Goal: Check status: Check status

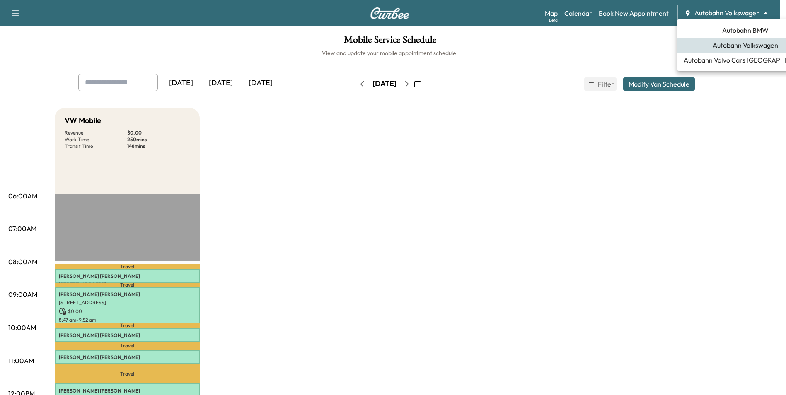
click at [732, 16] on body "Support Log Out Map Beta Calendar Book New Appointment Autobahn Volkswagen ****…" at bounding box center [393, 197] width 786 height 395
click at [733, 28] on span "Autobahn BMW" at bounding box center [745, 30] width 46 height 10
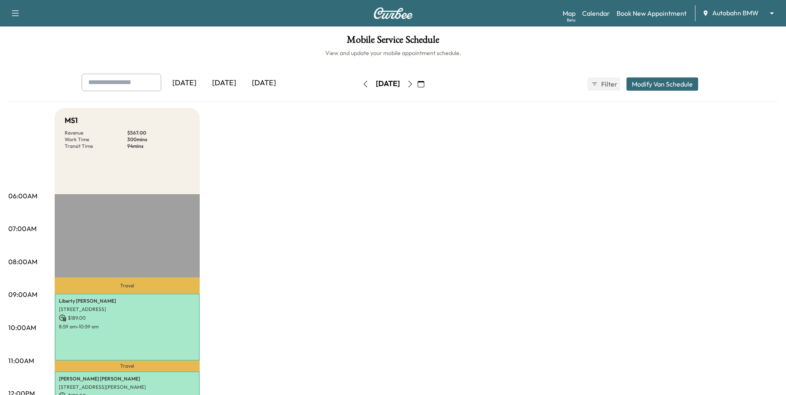
click at [414, 83] on icon "button" at bounding box center [410, 84] width 7 height 7
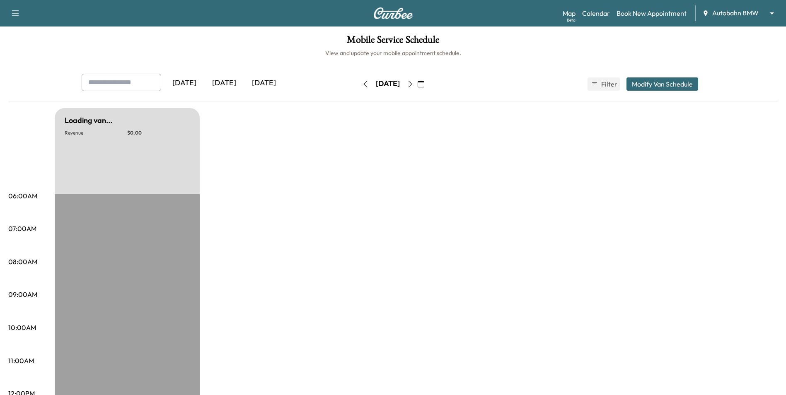
click at [417, 83] on button "button" at bounding box center [410, 83] width 14 height 13
click at [414, 83] on icon "button" at bounding box center [410, 84] width 7 height 7
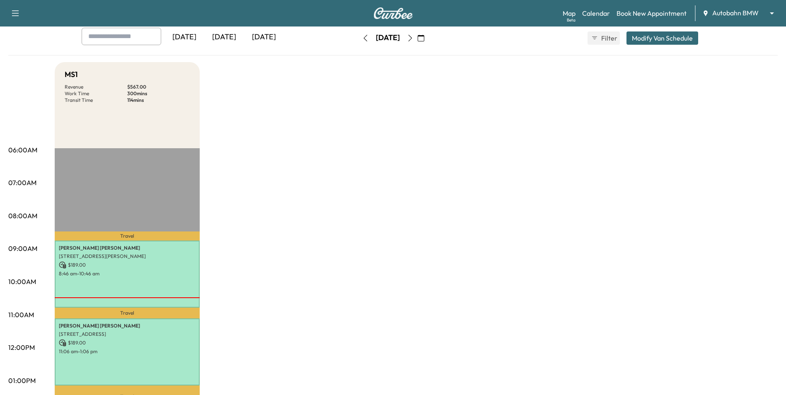
scroll to position [41, 0]
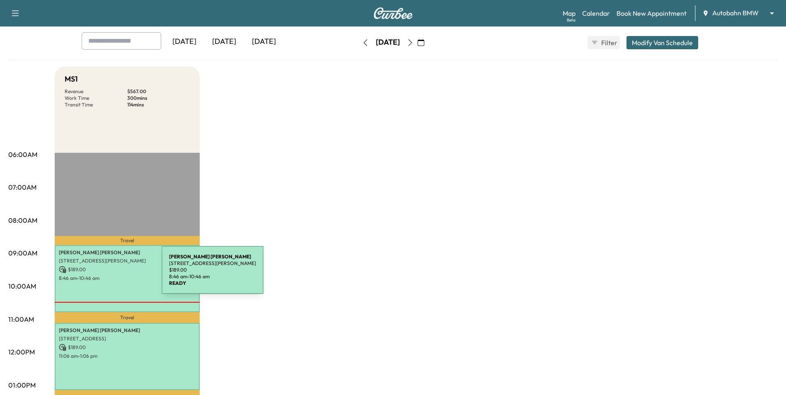
click at [109, 275] on p "8:46 am - 10:46 am" at bounding box center [127, 278] width 137 height 7
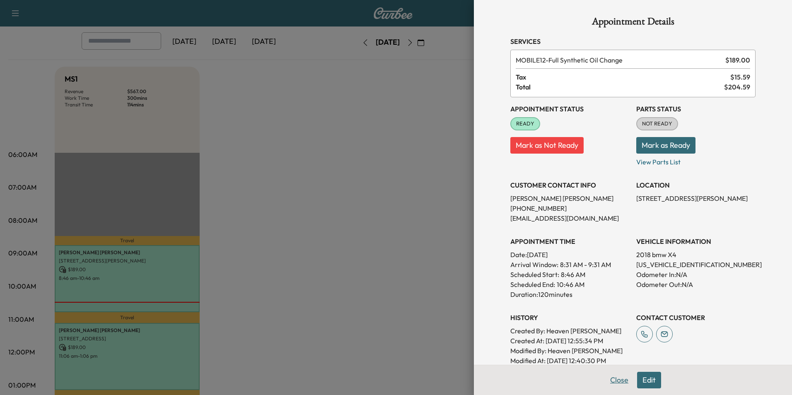
click at [623, 383] on button "Close" at bounding box center [619, 380] width 29 height 17
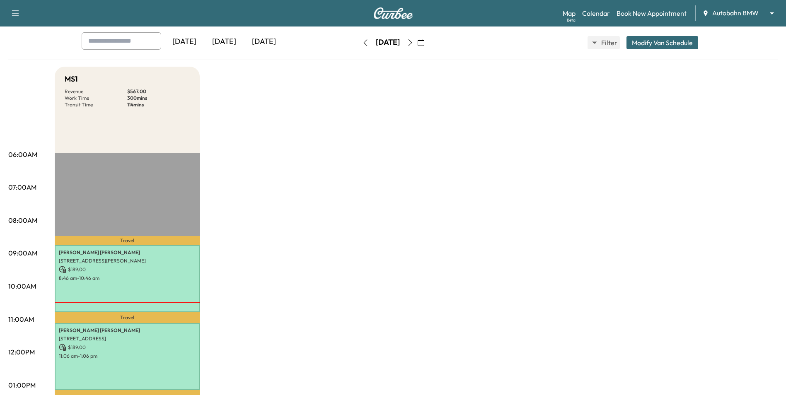
click at [414, 43] on icon "button" at bounding box center [410, 42] width 7 height 7
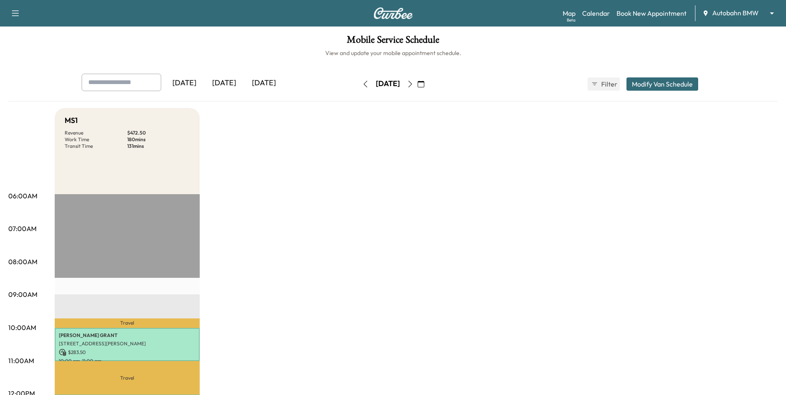
click at [417, 87] on button "button" at bounding box center [410, 83] width 14 height 13
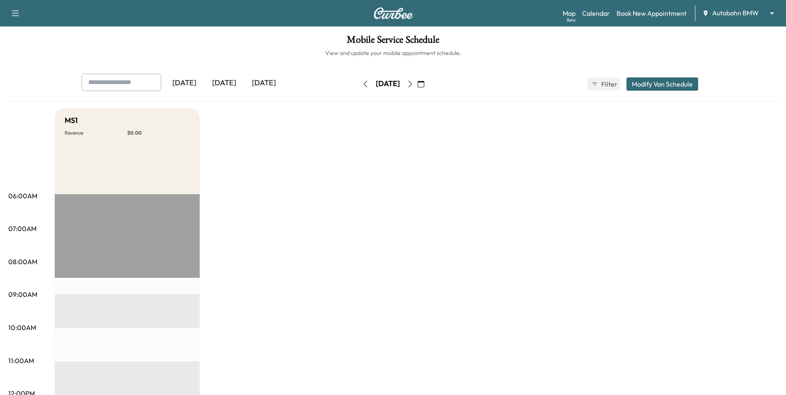
click at [414, 84] on icon "button" at bounding box center [410, 84] width 7 height 7
click at [414, 83] on icon "button" at bounding box center [410, 84] width 7 height 7
click at [362, 83] on icon "button" at bounding box center [365, 84] width 7 height 7
click at [358, 83] on button "button" at bounding box center [365, 83] width 14 height 13
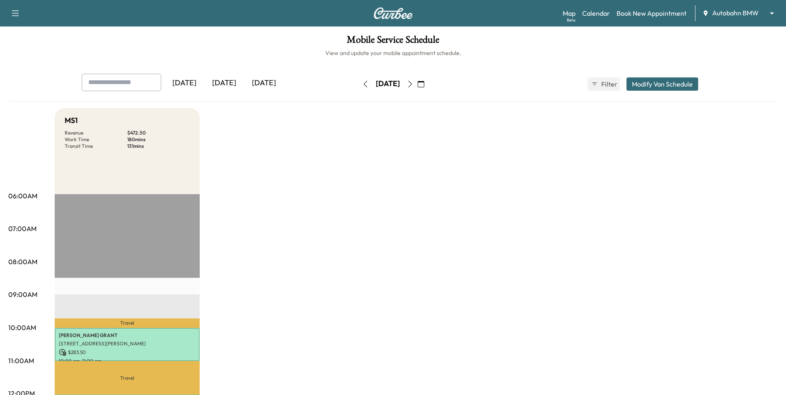
click at [358, 83] on div "[DATE]" at bounding box center [387, 83] width 59 height 13
click at [358, 79] on button "button" at bounding box center [365, 83] width 14 height 13
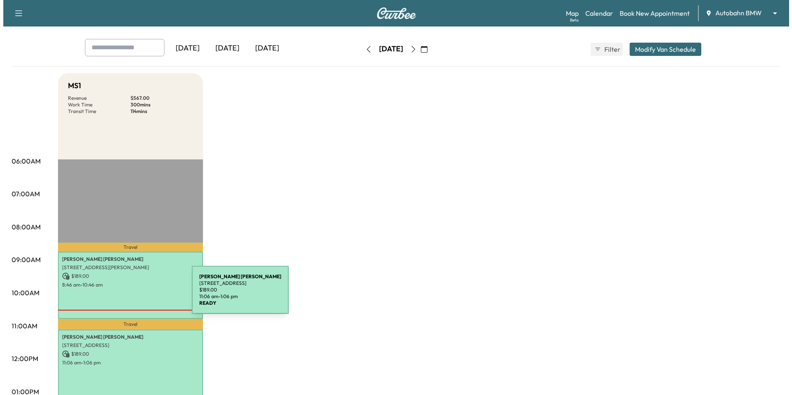
scroll to position [83, 0]
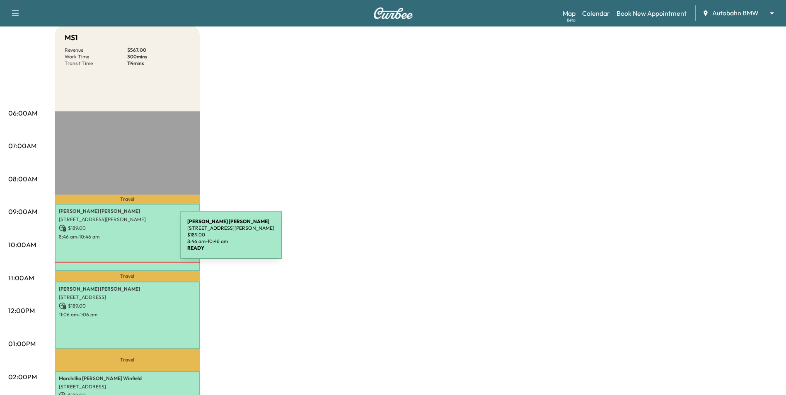
click at [118, 235] on p "8:46 am - 10:46 am" at bounding box center [127, 237] width 137 height 7
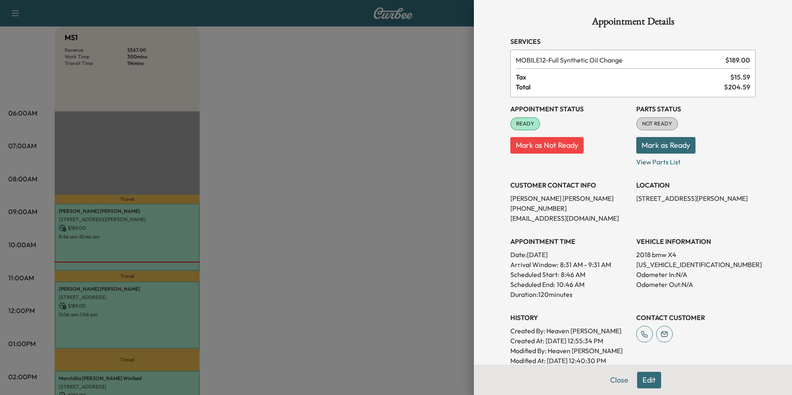
click at [613, 380] on button "Close" at bounding box center [619, 380] width 29 height 17
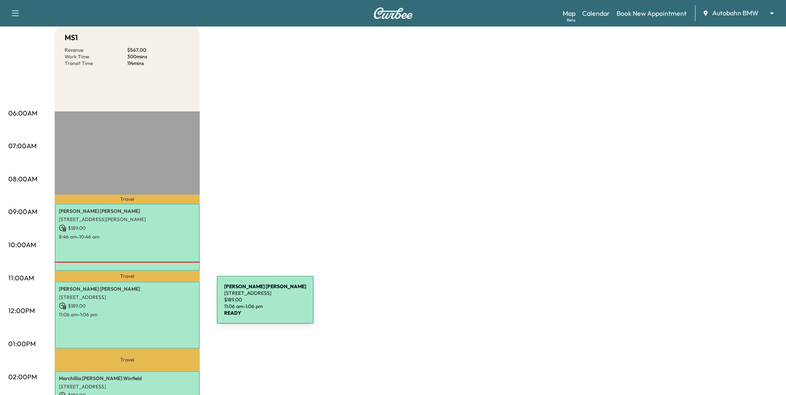
click at [155, 305] on p "$ 189.00" at bounding box center [127, 305] width 137 height 7
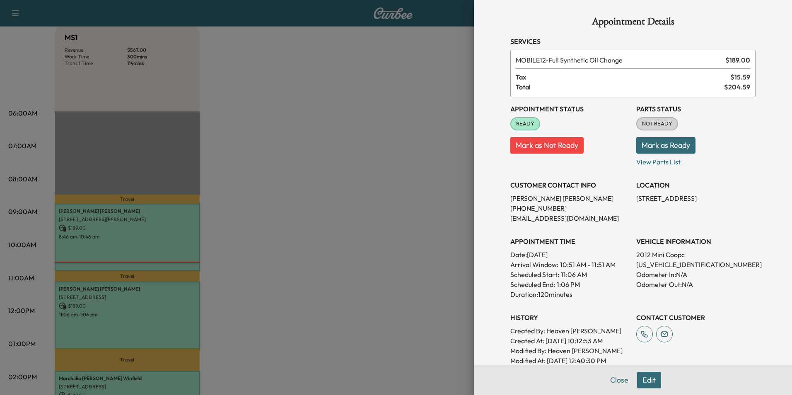
click at [614, 378] on button "Close" at bounding box center [619, 380] width 29 height 17
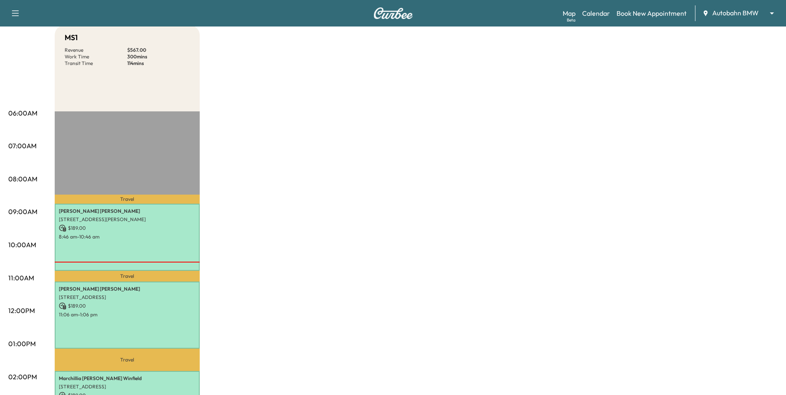
click at [139, 356] on p "Travel" at bounding box center [127, 360] width 145 height 22
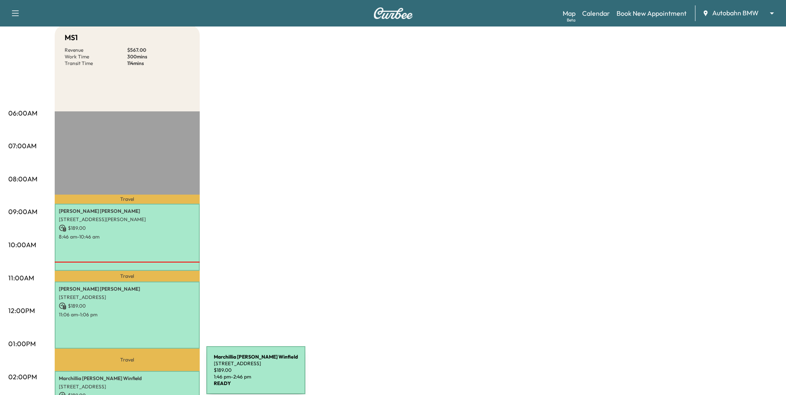
click at [144, 375] on p "Marchillia [PERSON_NAME]" at bounding box center [127, 378] width 137 height 7
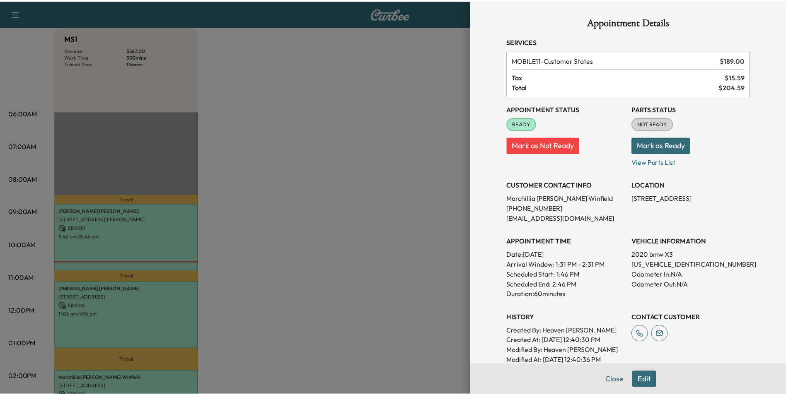
scroll to position [153, 0]
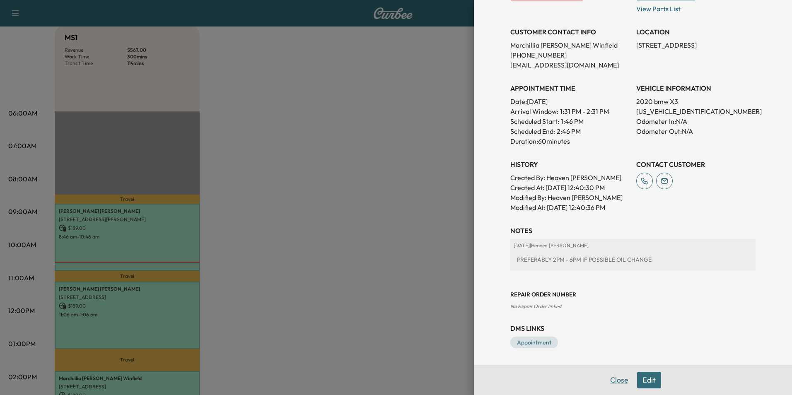
click at [612, 384] on button "Close" at bounding box center [619, 380] width 29 height 17
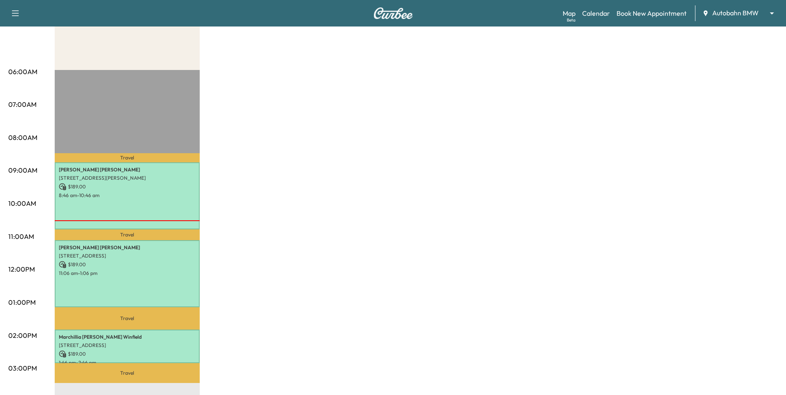
scroll to position [0, 0]
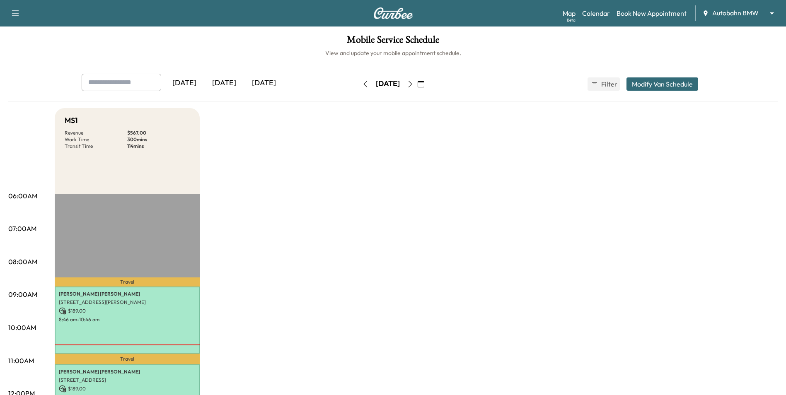
click at [414, 86] on icon "button" at bounding box center [410, 84] width 7 height 7
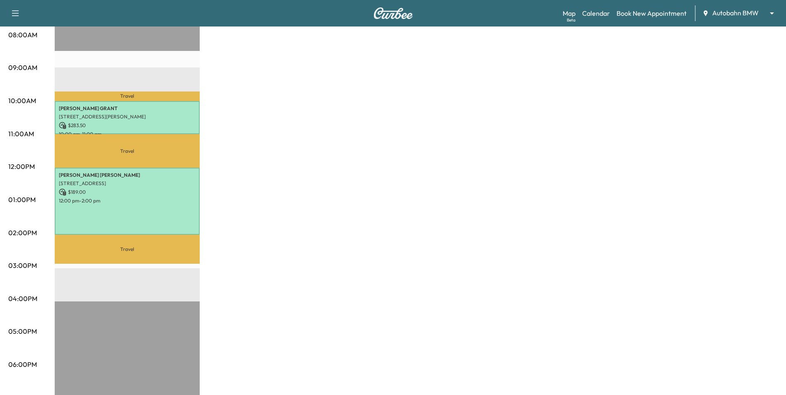
scroll to position [207, 0]
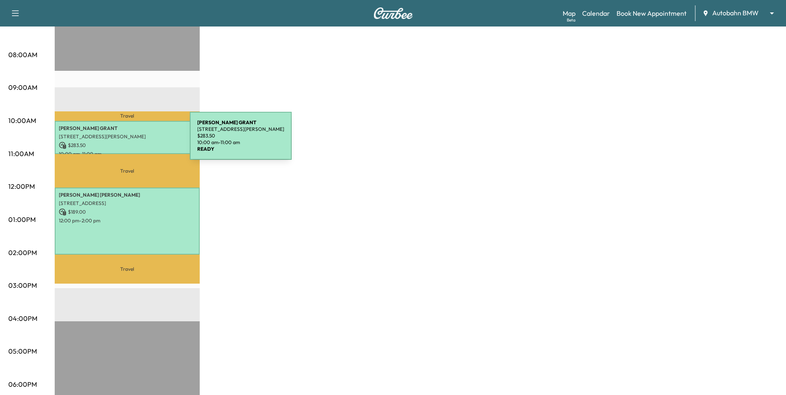
click at [128, 142] on p "$ 283.50" at bounding box center [127, 145] width 137 height 7
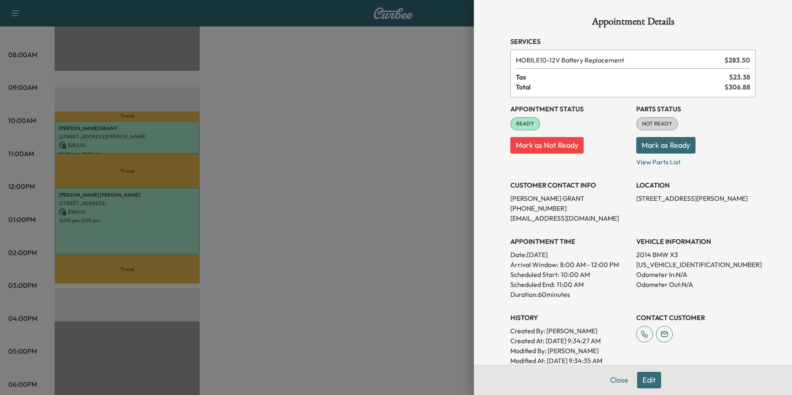
click at [613, 385] on button "Close" at bounding box center [619, 380] width 29 height 17
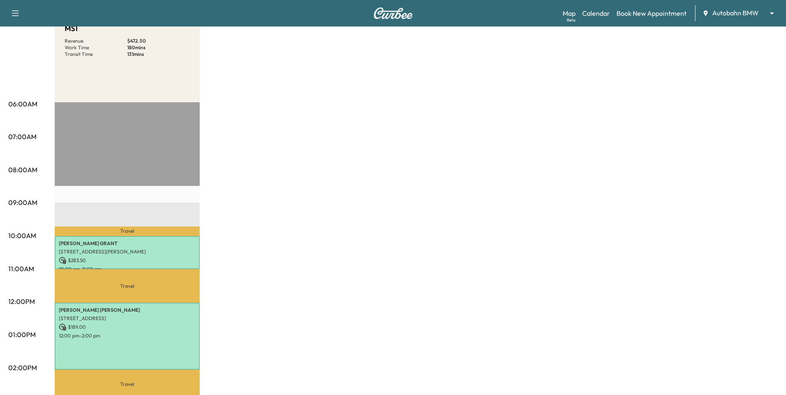
scroll to position [0, 0]
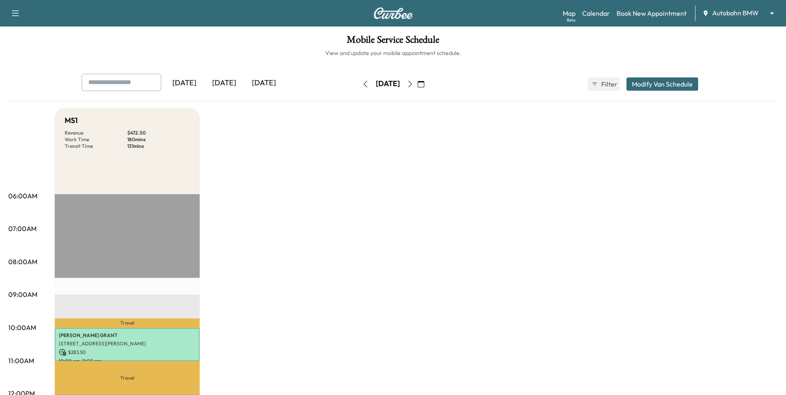
click at [362, 83] on icon "button" at bounding box center [365, 84] width 7 height 7
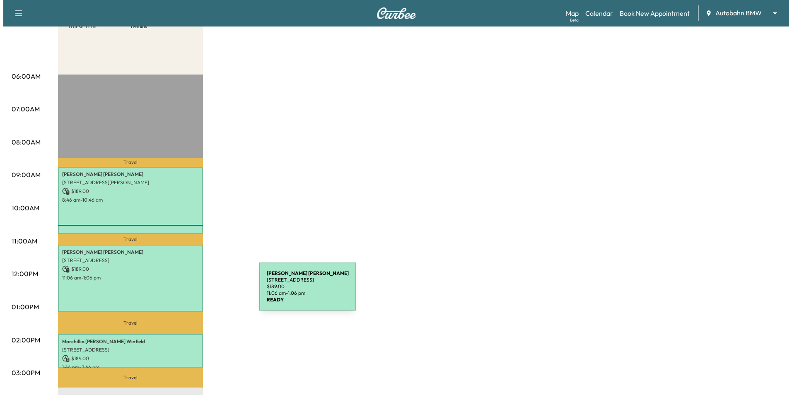
scroll to position [124, 0]
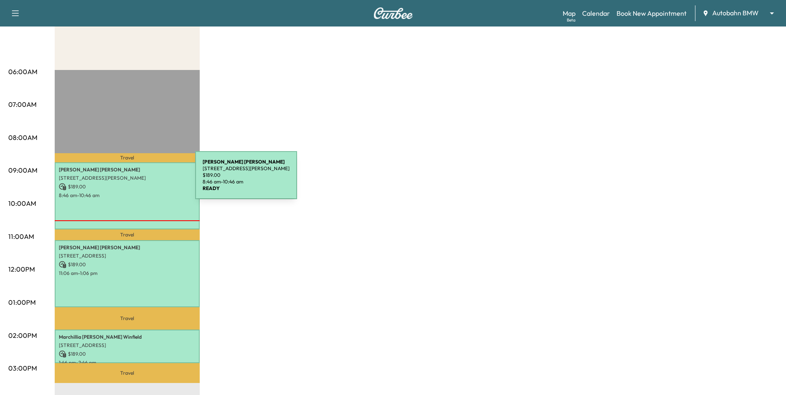
click at [135, 180] on p "[STREET_ADDRESS][PERSON_NAME]" at bounding box center [127, 178] width 137 height 7
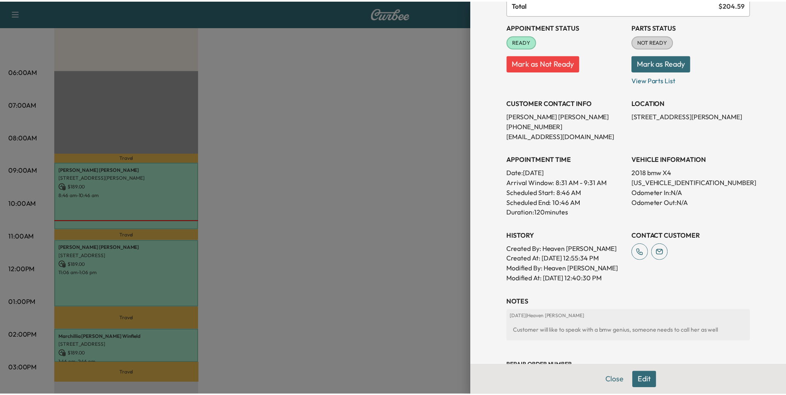
scroll to position [83, 0]
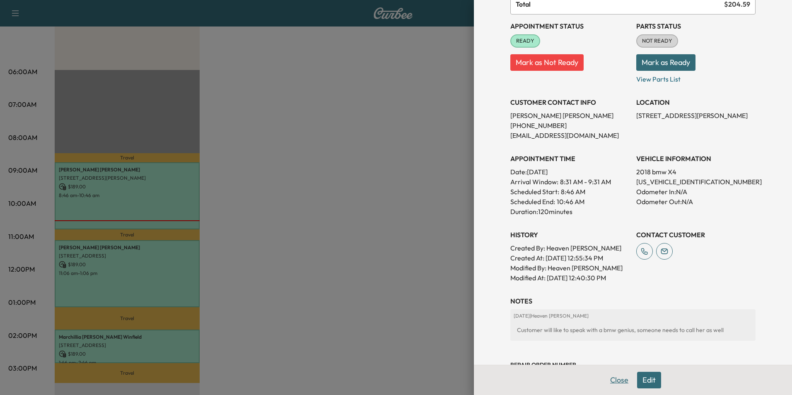
click at [619, 381] on button "Close" at bounding box center [619, 380] width 29 height 17
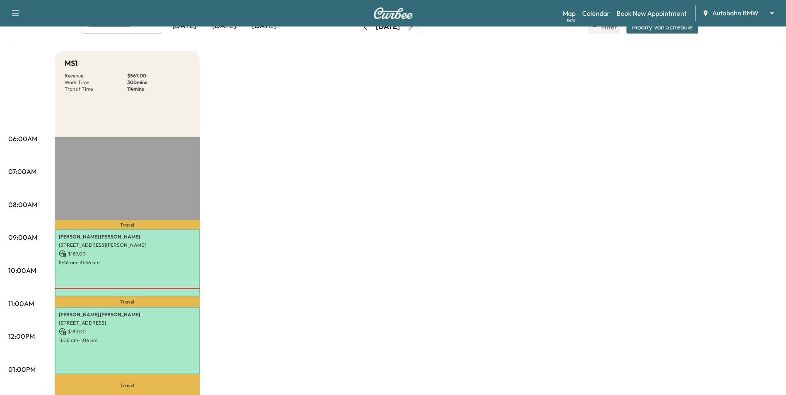
scroll to position [0, 0]
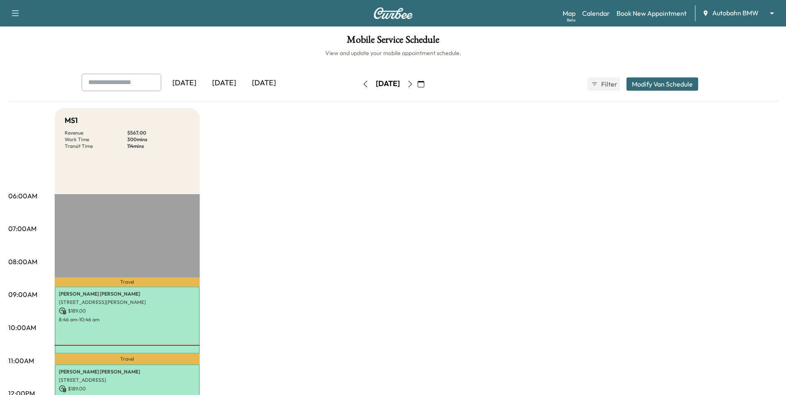
click at [414, 81] on icon "button" at bounding box center [410, 84] width 7 height 7
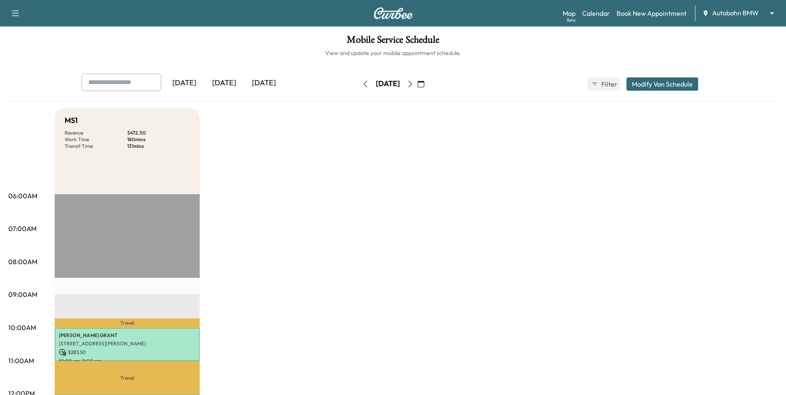
click at [414, 83] on icon "button" at bounding box center [410, 84] width 7 height 7
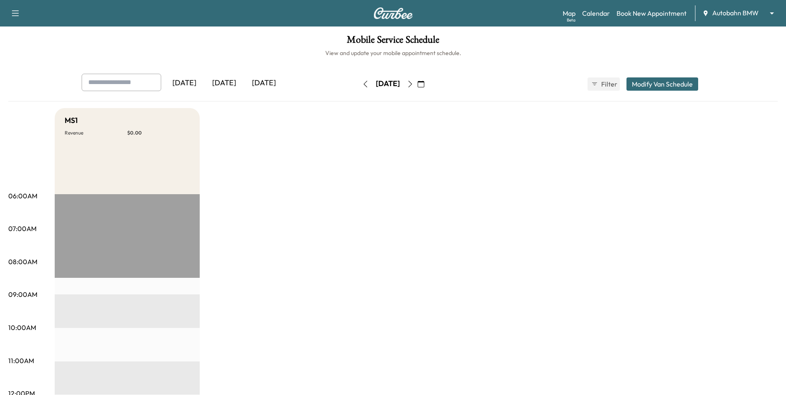
click at [412, 83] on icon "button" at bounding box center [410, 84] width 4 height 7
click at [428, 83] on button "button" at bounding box center [421, 83] width 14 height 13
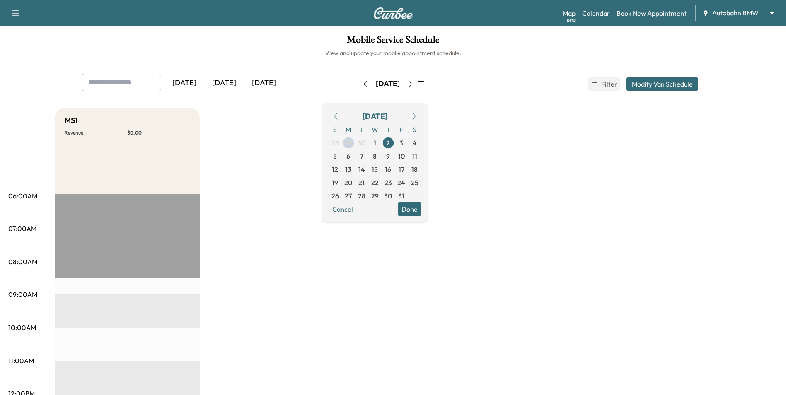
click at [428, 83] on button "button" at bounding box center [421, 83] width 14 height 13
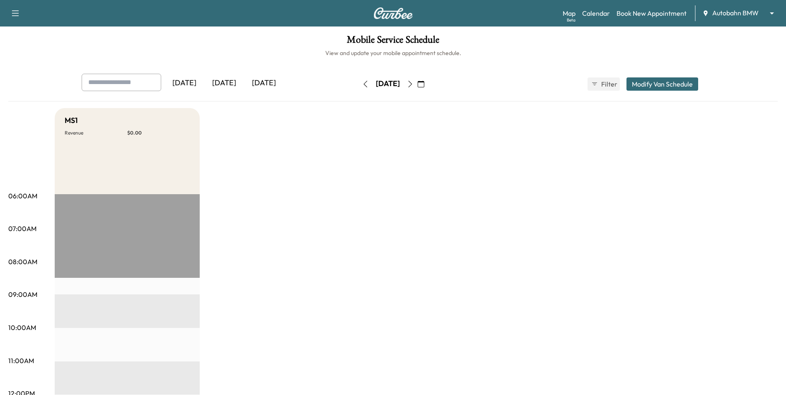
click at [414, 81] on icon "button" at bounding box center [410, 84] width 7 height 7
click at [417, 79] on button "button" at bounding box center [410, 83] width 14 height 13
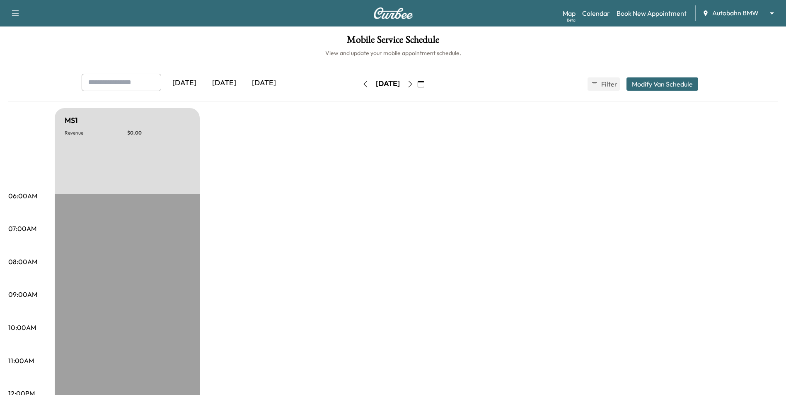
click at [417, 87] on button "button" at bounding box center [410, 83] width 14 height 13
click at [414, 87] on icon "button" at bounding box center [410, 84] width 7 height 7
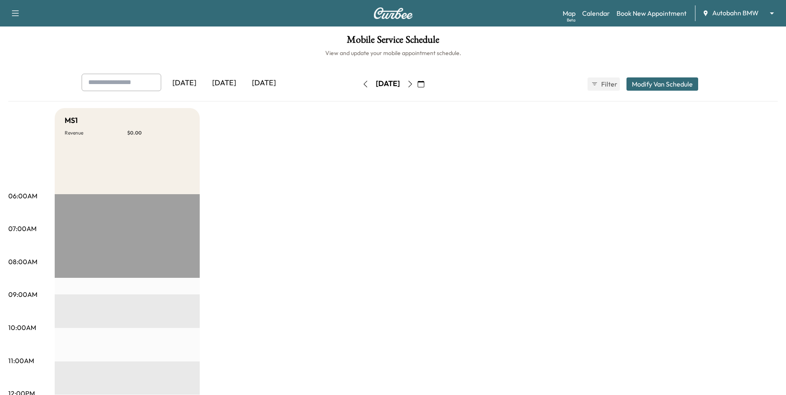
click at [414, 87] on icon "button" at bounding box center [410, 84] width 7 height 7
click at [417, 87] on button "button" at bounding box center [410, 83] width 14 height 13
click at [358, 77] on button "button" at bounding box center [365, 83] width 14 height 13
click at [362, 82] on icon "button" at bounding box center [365, 84] width 7 height 7
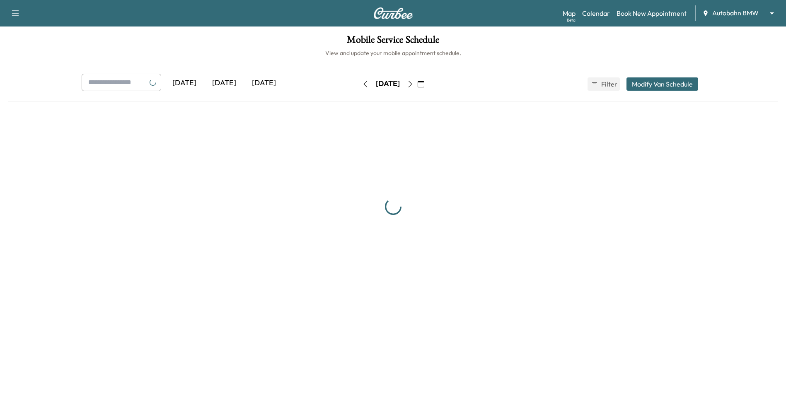
click at [362, 82] on icon "button" at bounding box center [365, 84] width 7 height 7
click at [365, 82] on icon "button" at bounding box center [368, 84] width 7 height 7
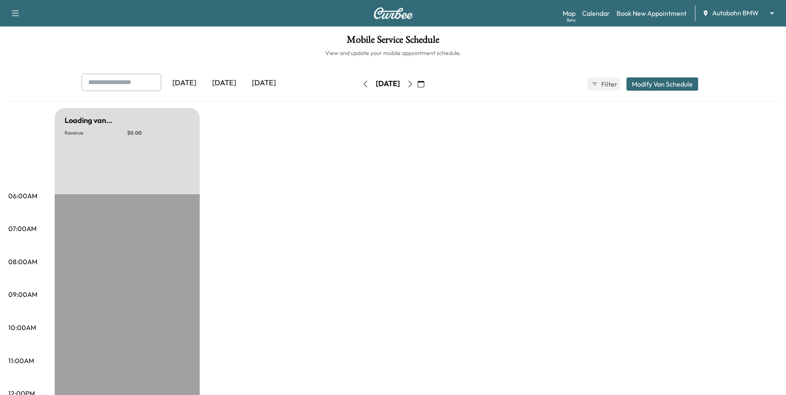
click at [362, 85] on icon "button" at bounding box center [365, 84] width 7 height 7
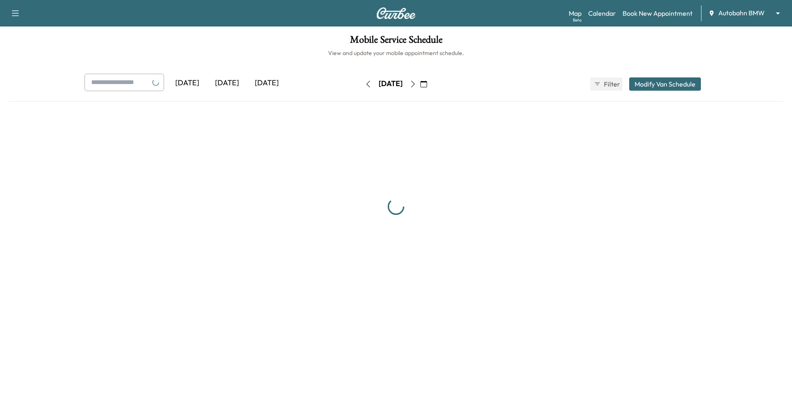
click at [365, 85] on icon "button" at bounding box center [368, 84] width 7 height 7
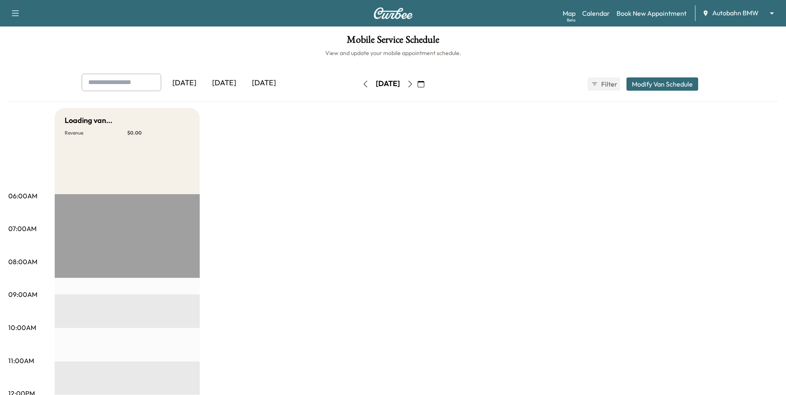
click at [358, 85] on button "button" at bounding box center [365, 83] width 14 height 13
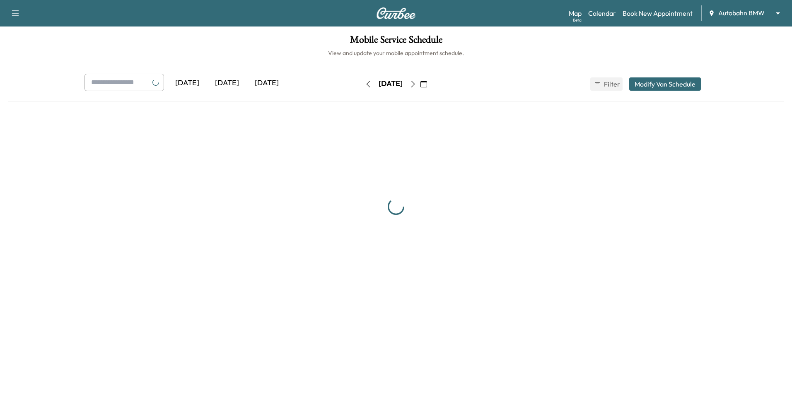
click at [361, 85] on button "button" at bounding box center [368, 83] width 14 height 13
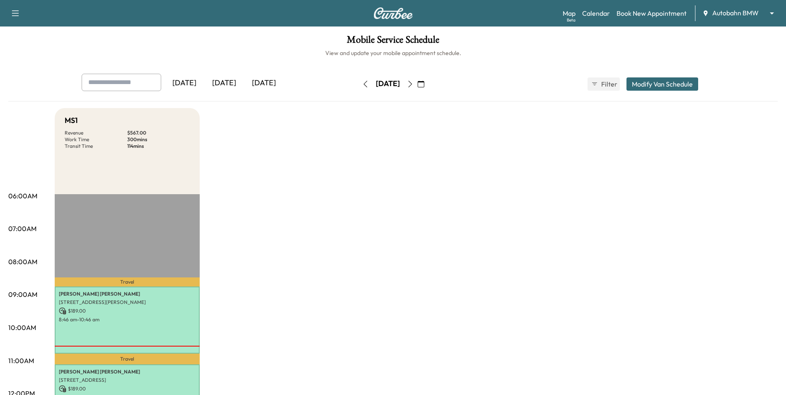
click at [283, 100] on div "[DATE] [DATE] [DATE] [DATE] September 2025 S M T W T F S 31 1 2 3 4 5 6 7 8 9 1…" at bounding box center [392, 88] width 769 height 28
click at [358, 82] on button "button" at bounding box center [365, 83] width 14 height 13
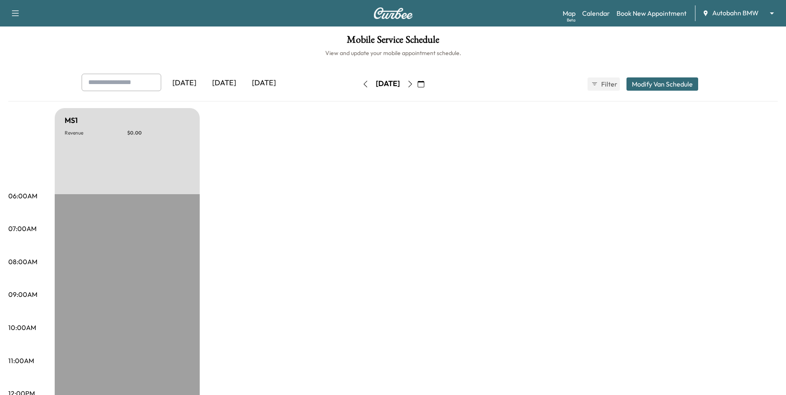
click at [417, 86] on div "[DATE]" at bounding box center [387, 83] width 59 height 13
click at [412, 86] on icon "button" at bounding box center [410, 84] width 4 height 7
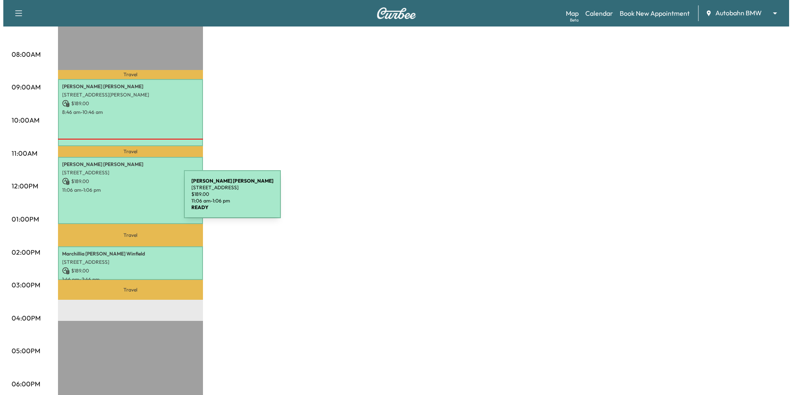
scroll to position [207, 0]
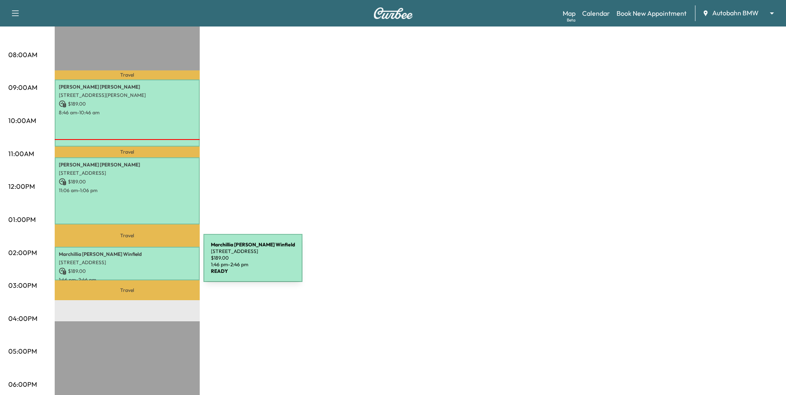
click at [141, 263] on div "Marchillia [PERSON_NAME] [STREET_ADDRESS] $ 189.00 1:46 pm - 2:46 pm" at bounding box center [127, 264] width 145 height 34
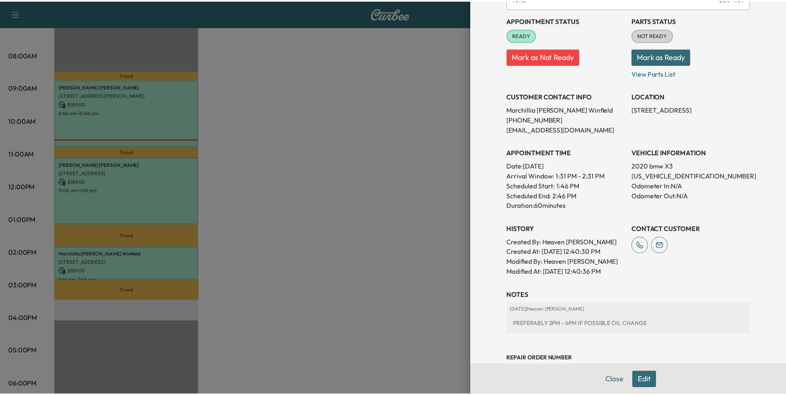
scroll to position [153, 0]
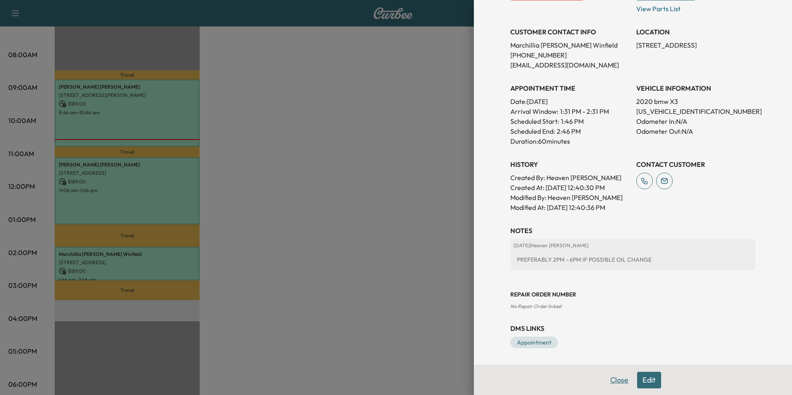
click at [610, 379] on button "Close" at bounding box center [619, 380] width 29 height 17
